Goal: Information Seeking & Learning: Learn about a topic

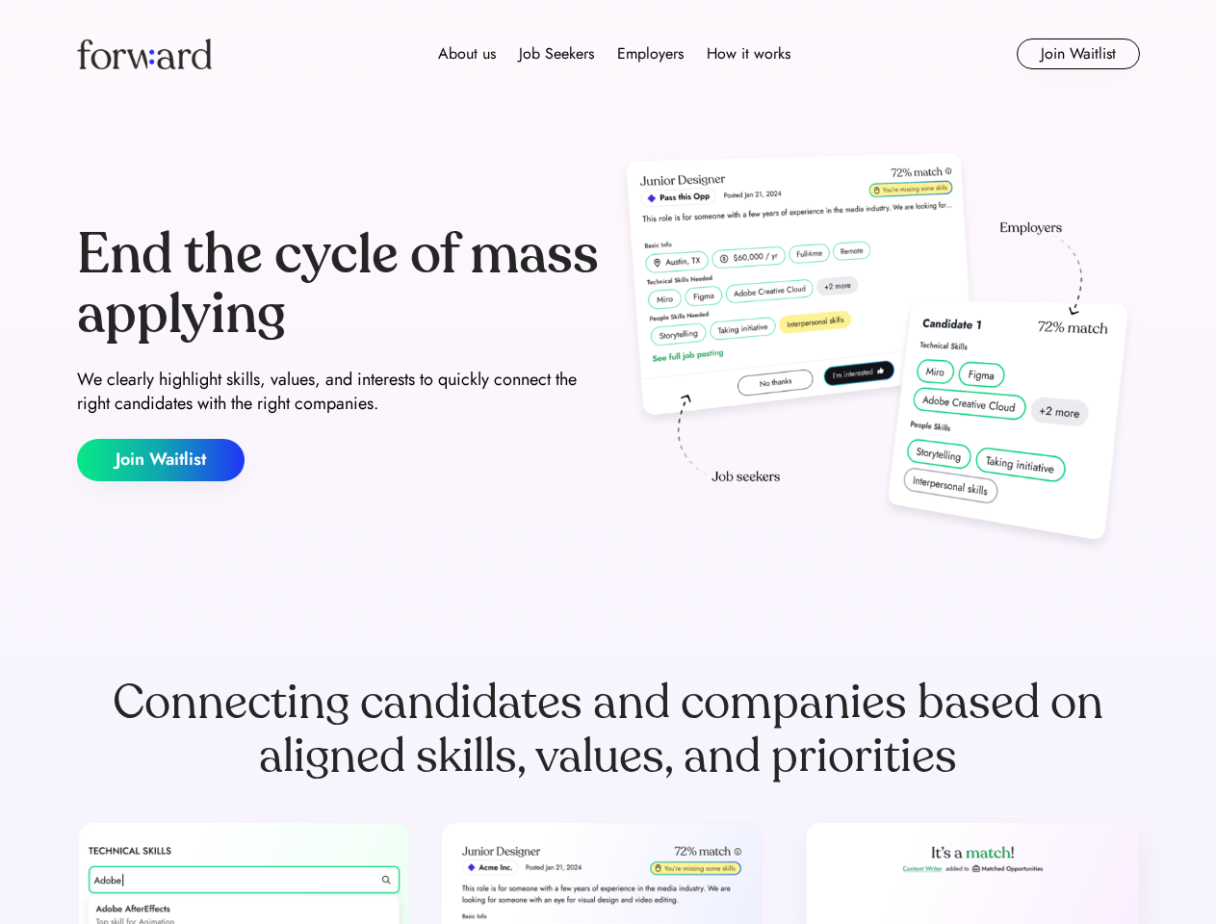
click at [607, 462] on div "End the cycle of mass applying We clearly highlight skills, values, and interes…" at bounding box center [608, 353] width 1063 height 414
click at [608, 54] on div "About us Job Seekers Employers How it works" at bounding box center [614, 53] width 759 height 23
click at [144, 54] on img at bounding box center [144, 54] width 135 height 31
click at [614, 54] on div "About us Job Seekers Employers How it works" at bounding box center [614, 53] width 759 height 23
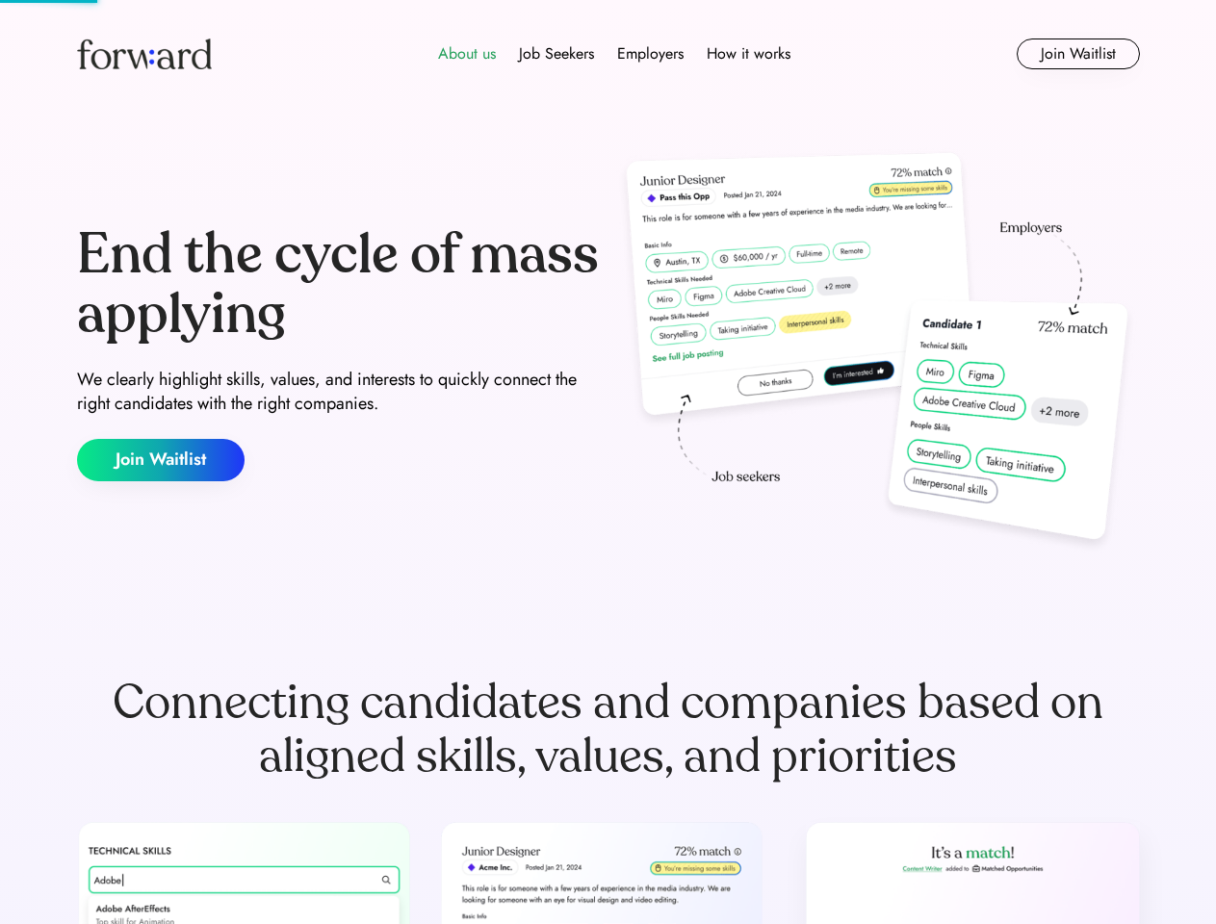
click at [467, 54] on div "About us" at bounding box center [467, 53] width 58 height 23
click at [556, 54] on div "Job Seekers" at bounding box center [556, 53] width 75 height 23
click at [650, 54] on div "Employers" at bounding box center [650, 53] width 66 height 23
click at [747, 54] on div "How it works" at bounding box center [749, 53] width 84 height 23
click at [1077, 54] on button "Join Waitlist" at bounding box center [1078, 54] width 123 height 31
